Goal: Check status: Check status

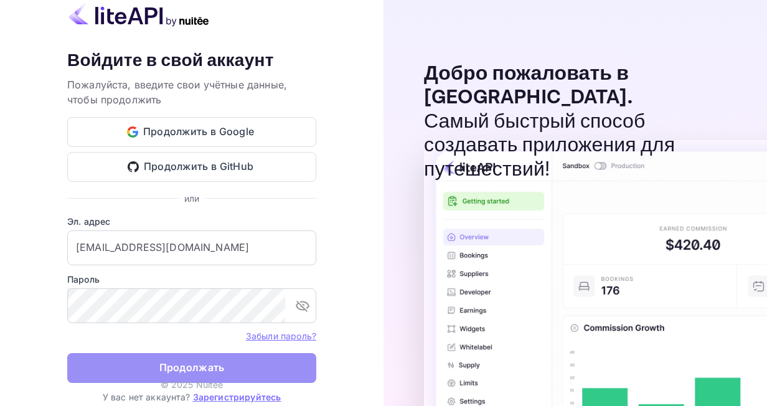
click at [282, 380] on button "Продолжать" at bounding box center [191, 368] width 249 height 30
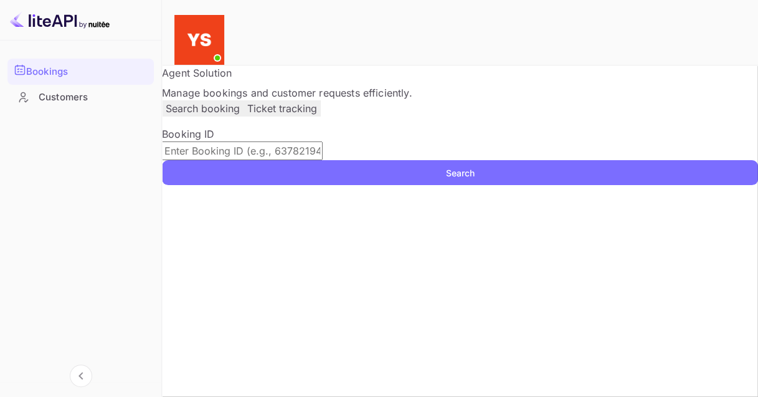
click at [300, 160] on input "text" at bounding box center [242, 150] width 161 height 19
paste input "9650991"
type input "9650991"
click at [210, 185] on button "Search" at bounding box center [460, 172] width 596 height 25
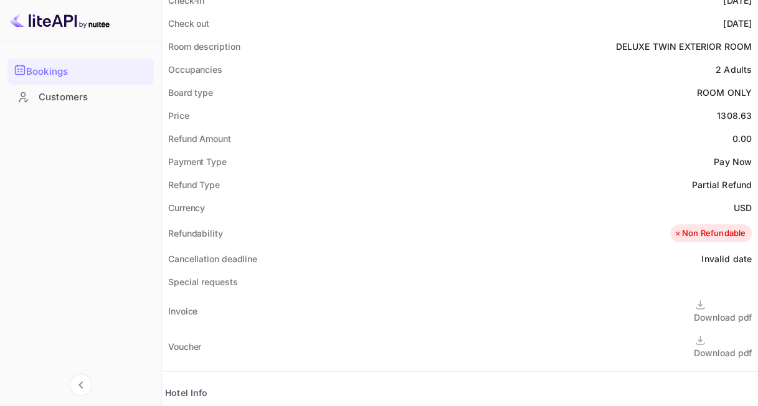
scroll to position [436, 0]
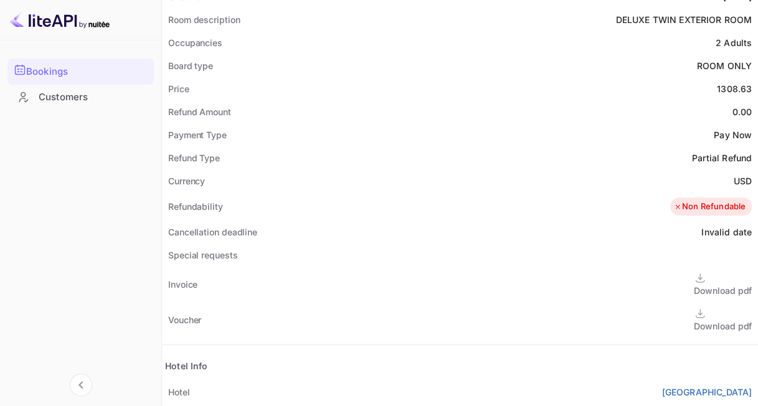
click at [694, 319] on div "Download pdf" at bounding box center [723, 325] width 58 height 13
